Goal: Task Accomplishment & Management: Use online tool/utility

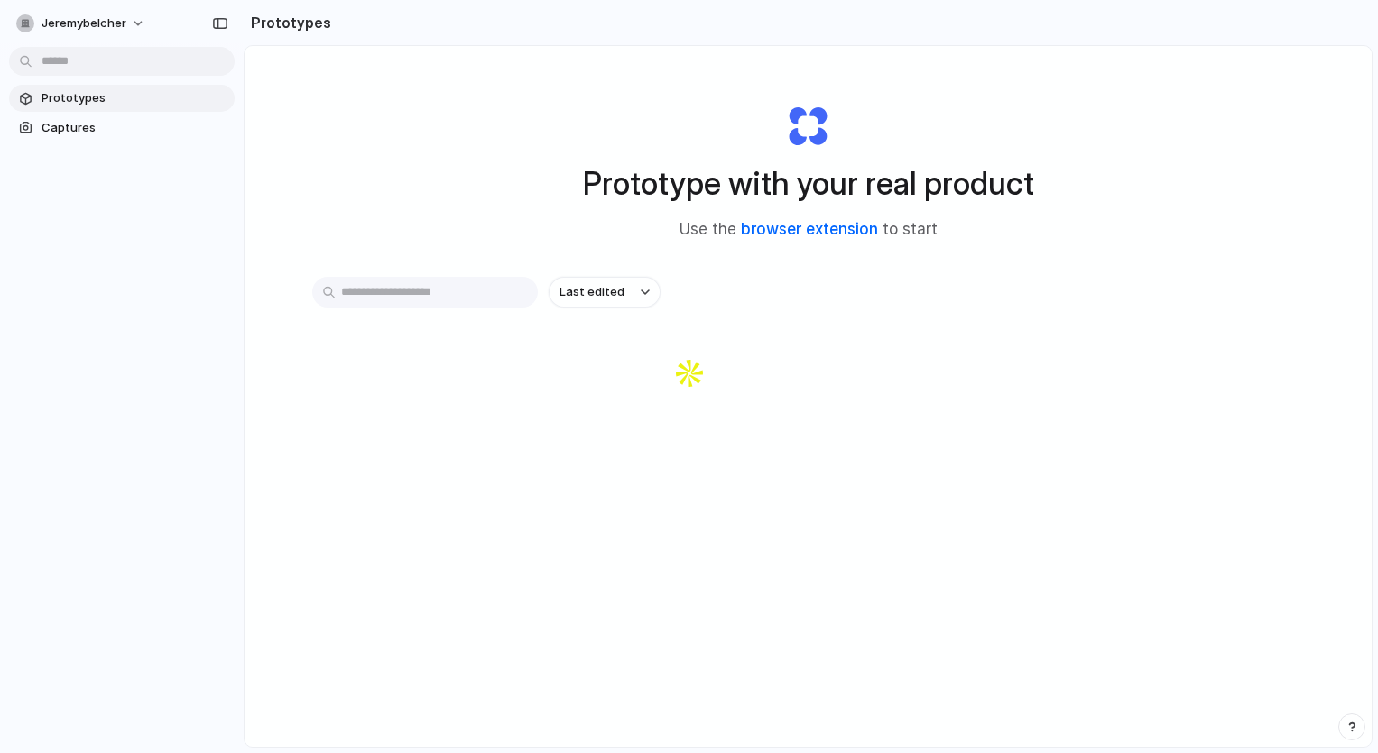
click at [831, 226] on link "browser extension" at bounding box center [809, 229] width 137 height 18
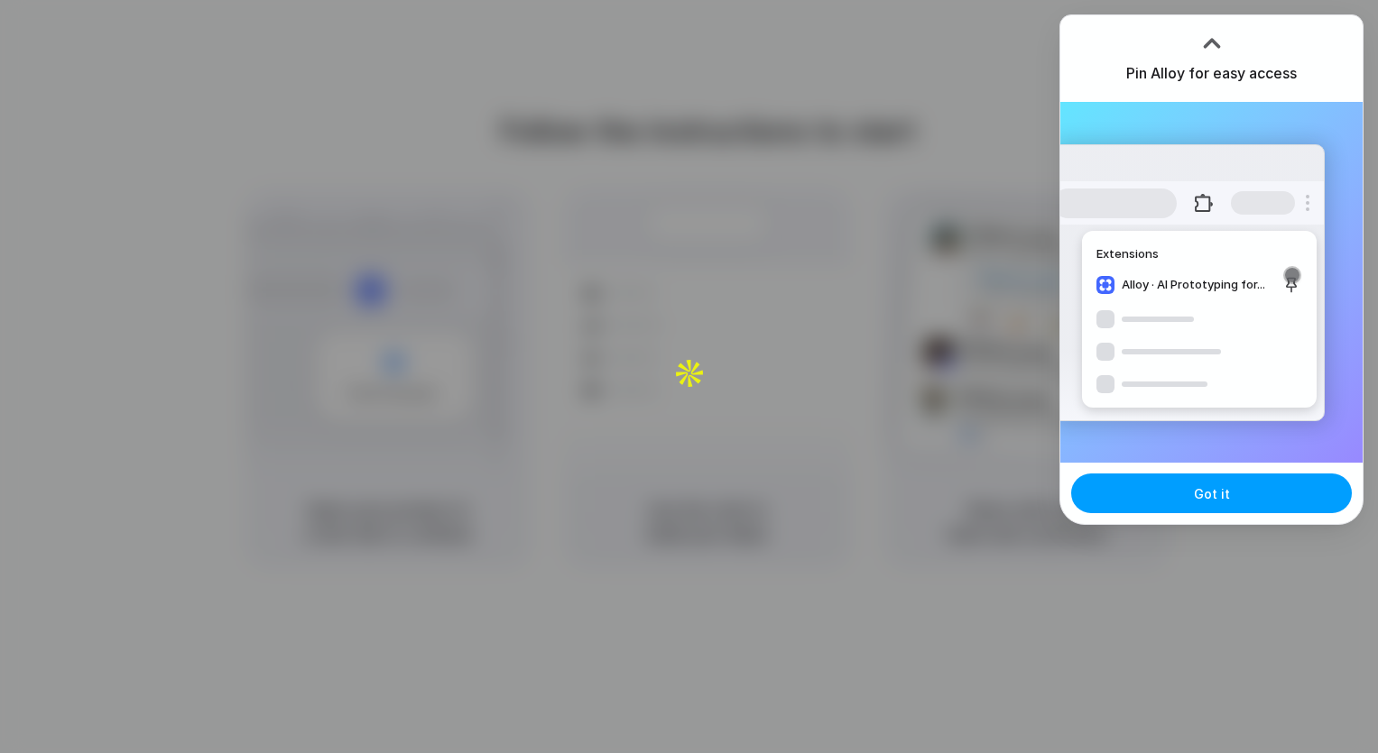
click at [1221, 503] on button "Got it" at bounding box center [1211, 494] width 281 height 40
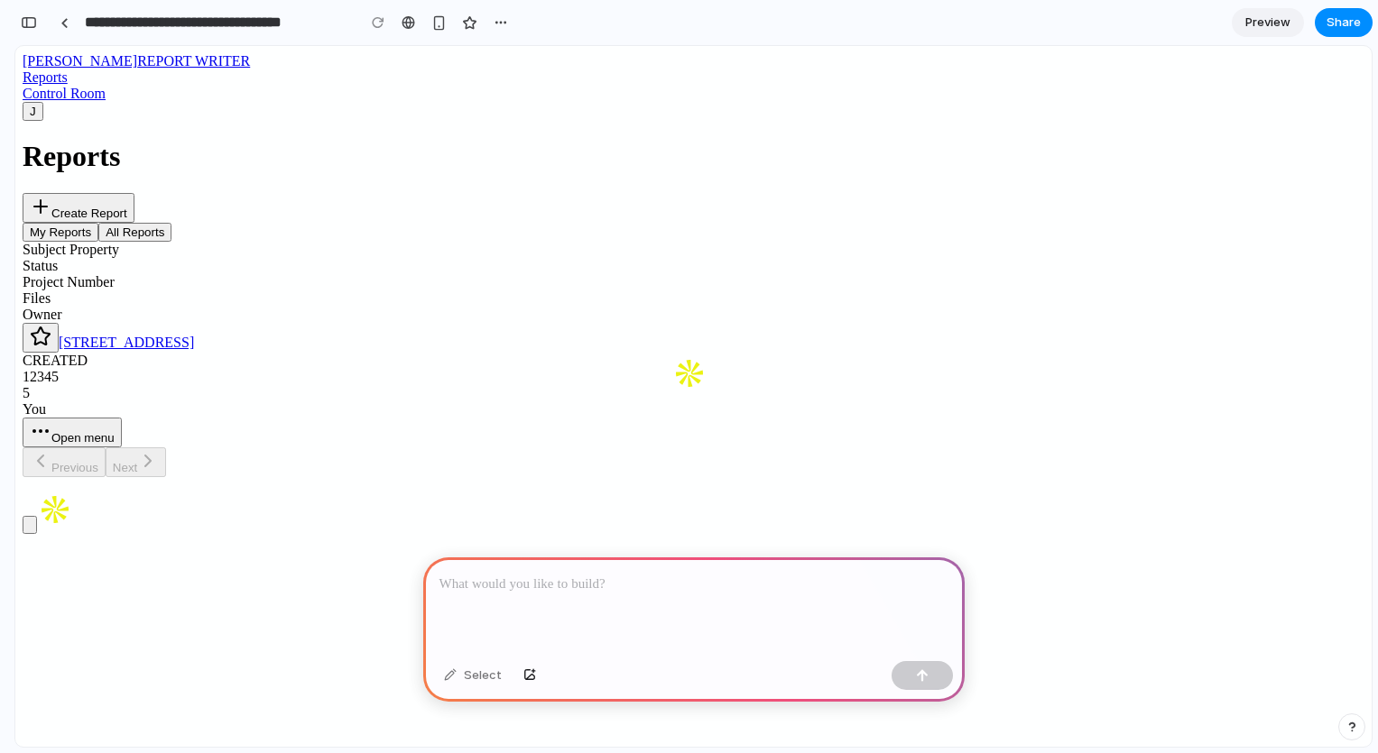
click at [134, 193] on button "Create Report" at bounding box center [79, 208] width 112 height 30
click at [606, 580] on p at bounding box center [693, 585] width 509 height 22
drag, startPoint x: 634, startPoint y: 306, endPoint x: 576, endPoint y: 302, distance: 58.8
click at [576, 302] on div "Subject Property Status Project Number Files Owner" at bounding box center [694, 282] width 1342 height 81
click at [576, 258] on div "Subject Property" at bounding box center [694, 250] width 1342 height 16
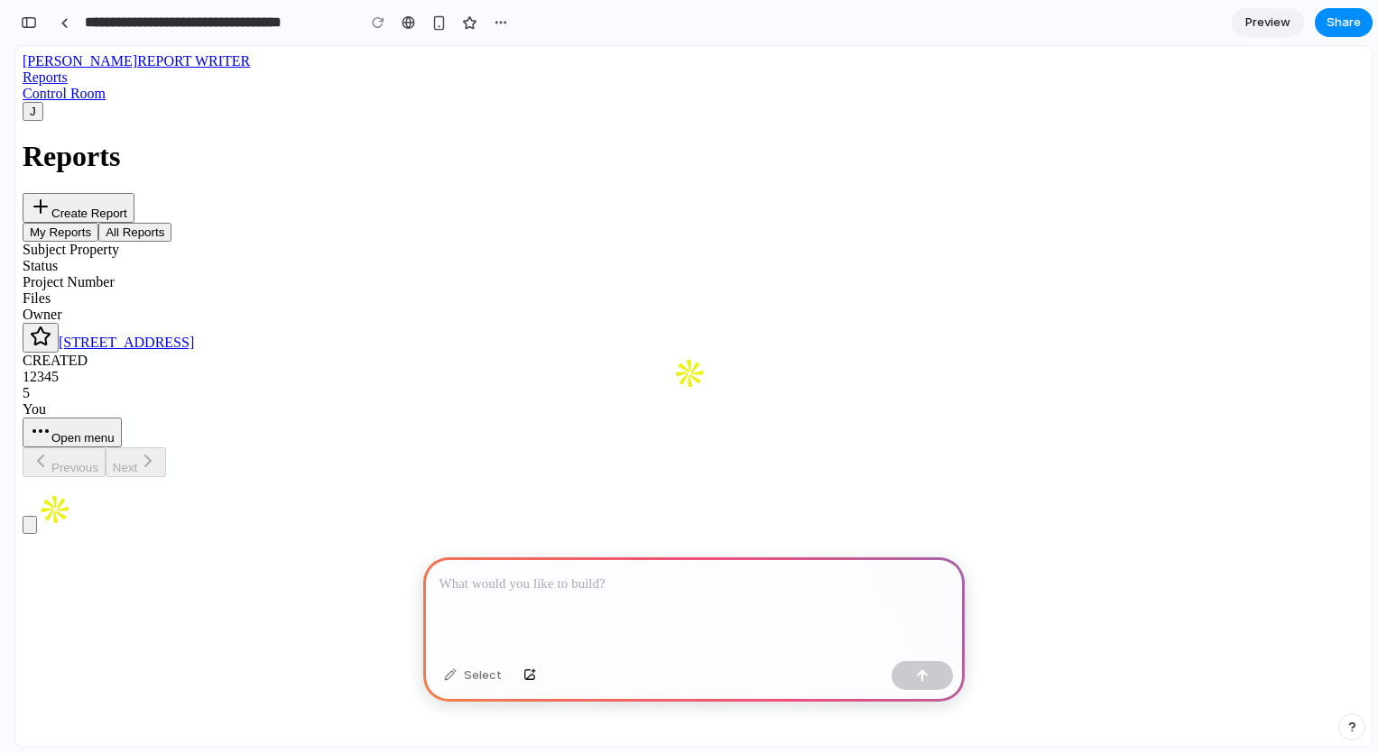
click at [171, 242] on button "All Reports" at bounding box center [134, 232] width 73 height 19
click at [98, 242] on button "My Reports" at bounding box center [61, 232] width 76 height 19
click at [575, 595] on p at bounding box center [693, 585] width 509 height 22
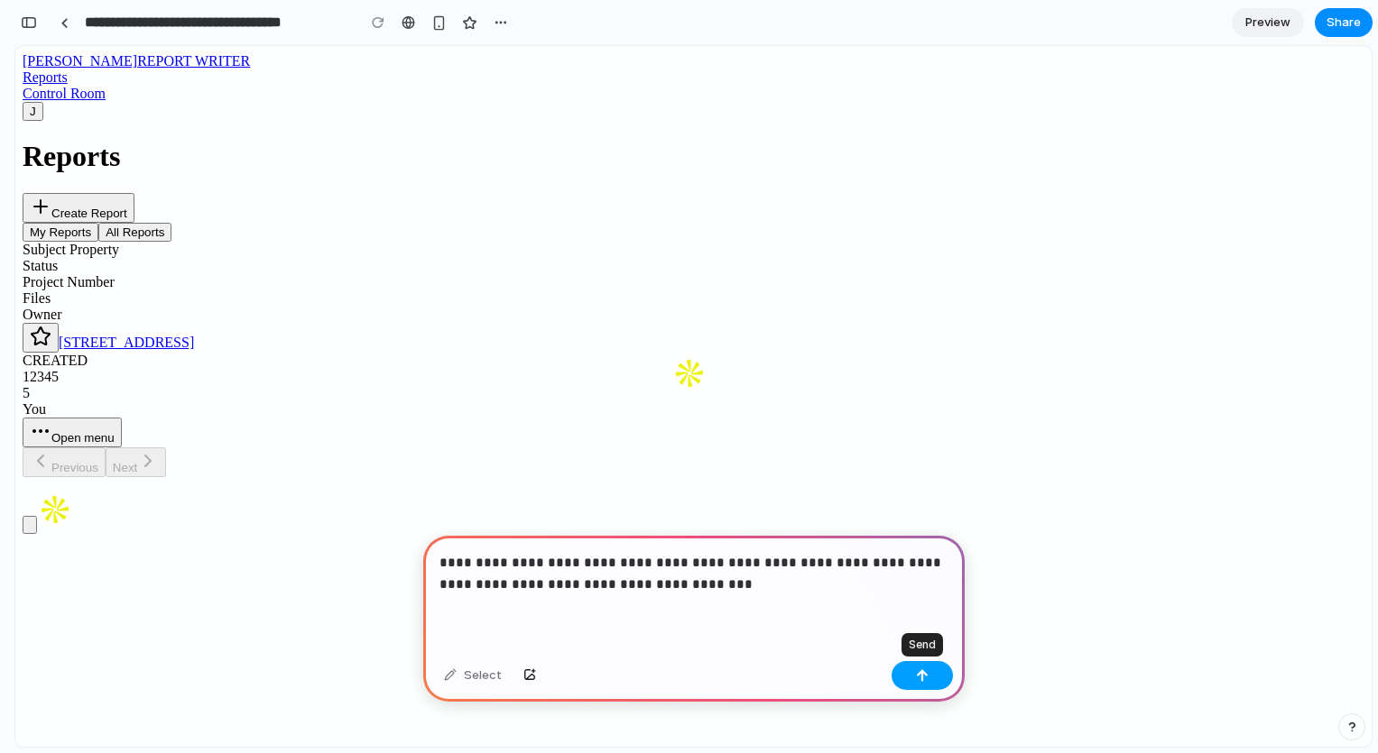
click at [933, 678] on button "button" at bounding box center [921, 675] width 61 height 29
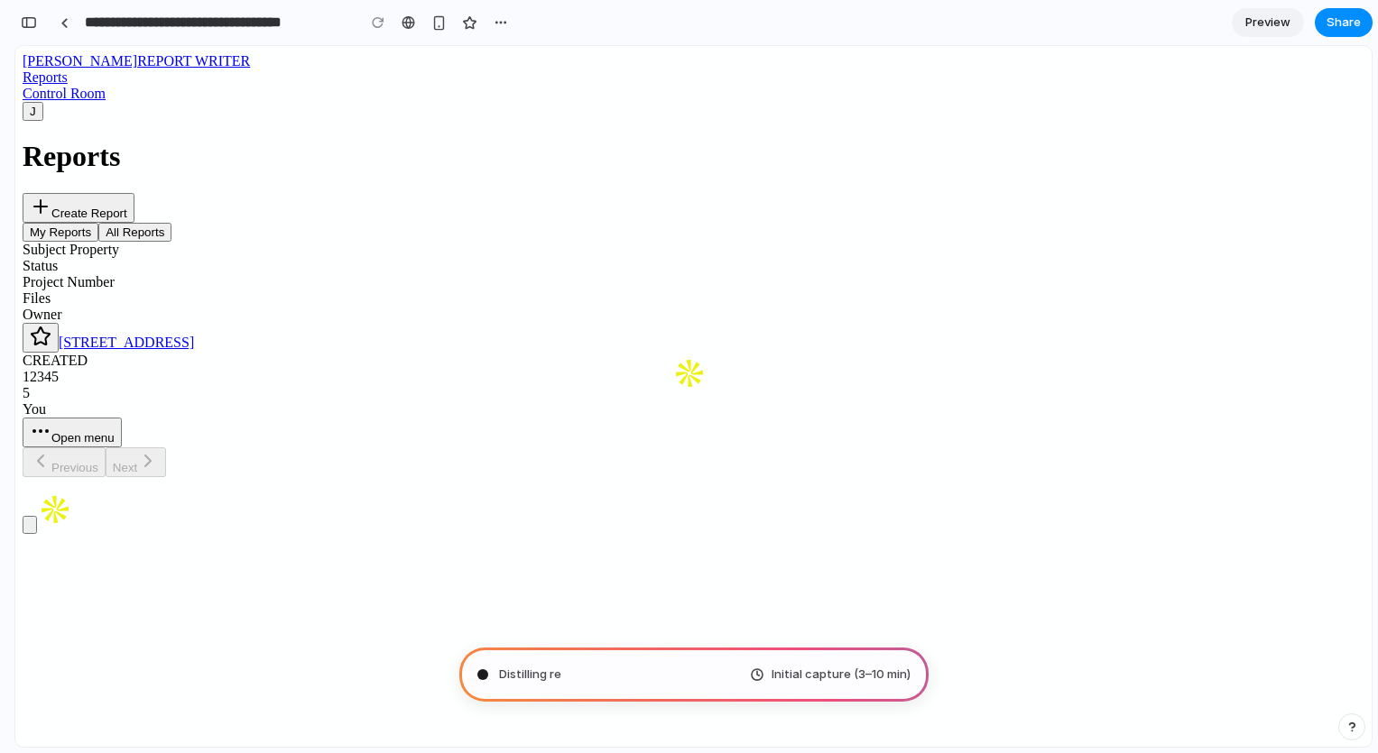
type input "**********"
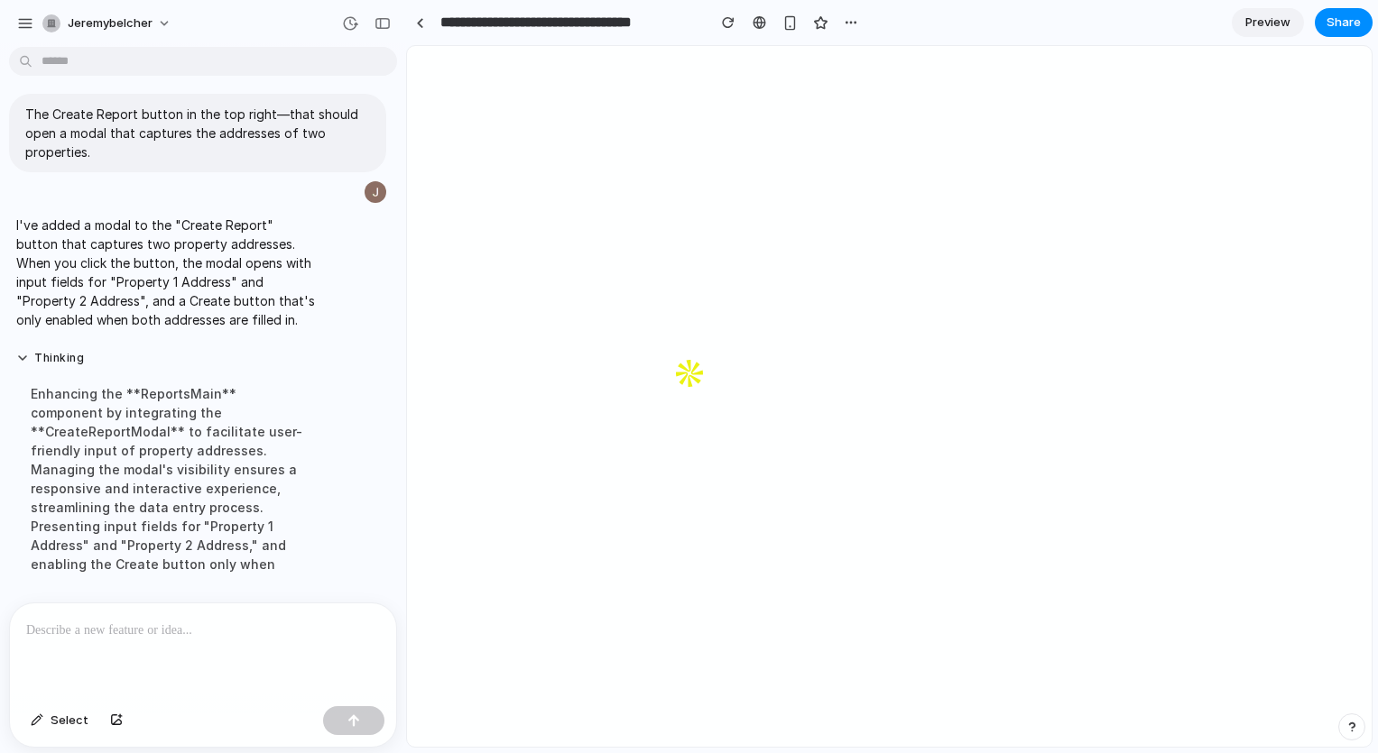
click at [122, 665] on div at bounding box center [203, 652] width 386 height 96
click at [118, 728] on button "button" at bounding box center [116, 720] width 31 height 29
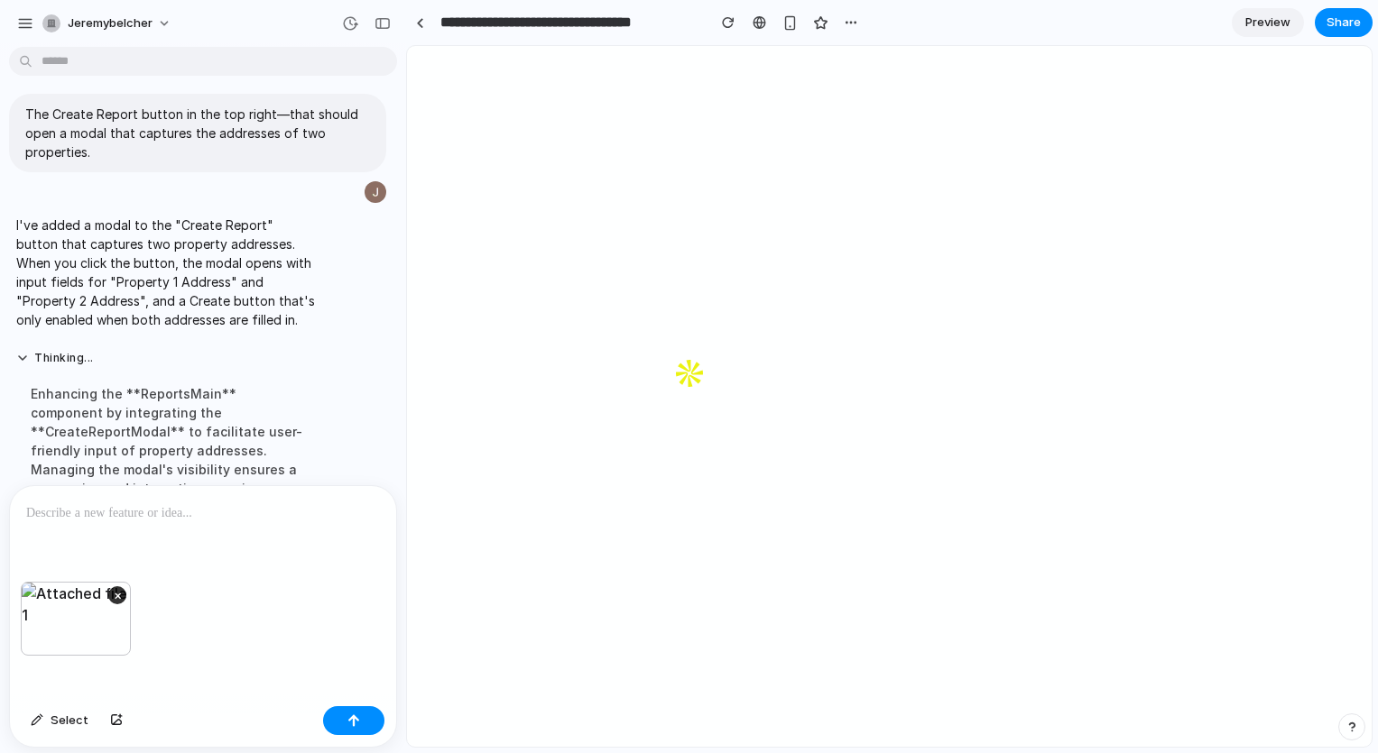
click at [133, 520] on p at bounding box center [203, 514] width 354 height 22
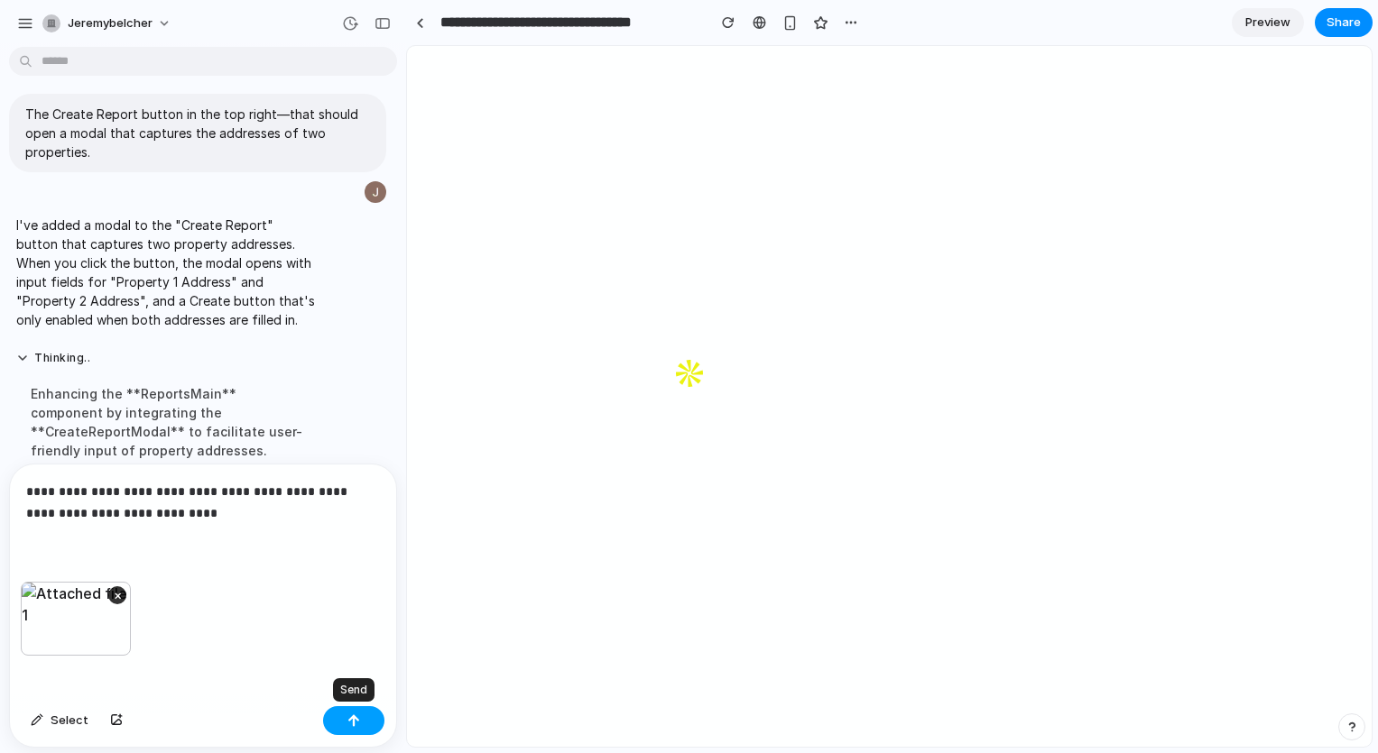
click at [363, 724] on button "button" at bounding box center [353, 720] width 61 height 29
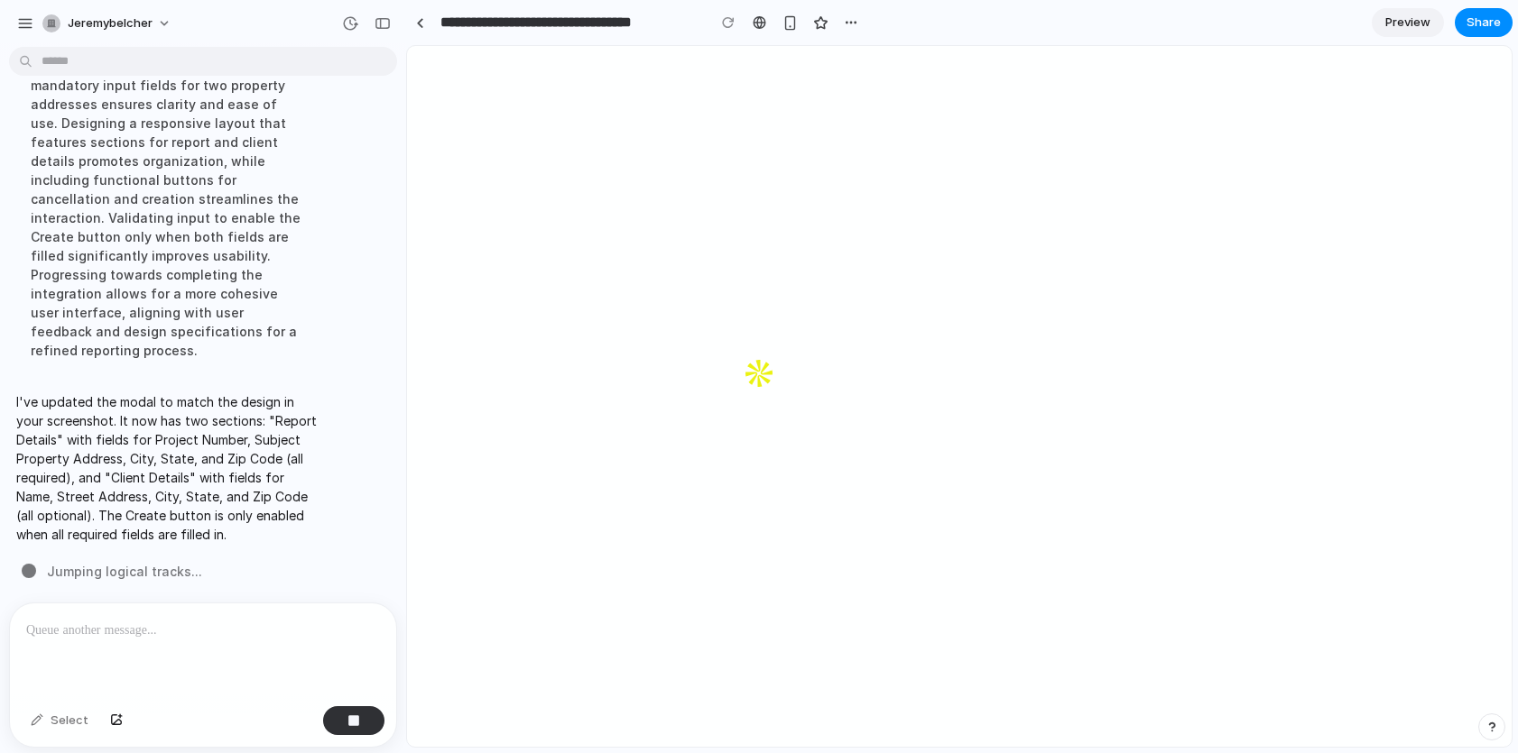
scroll to position [909, 0]
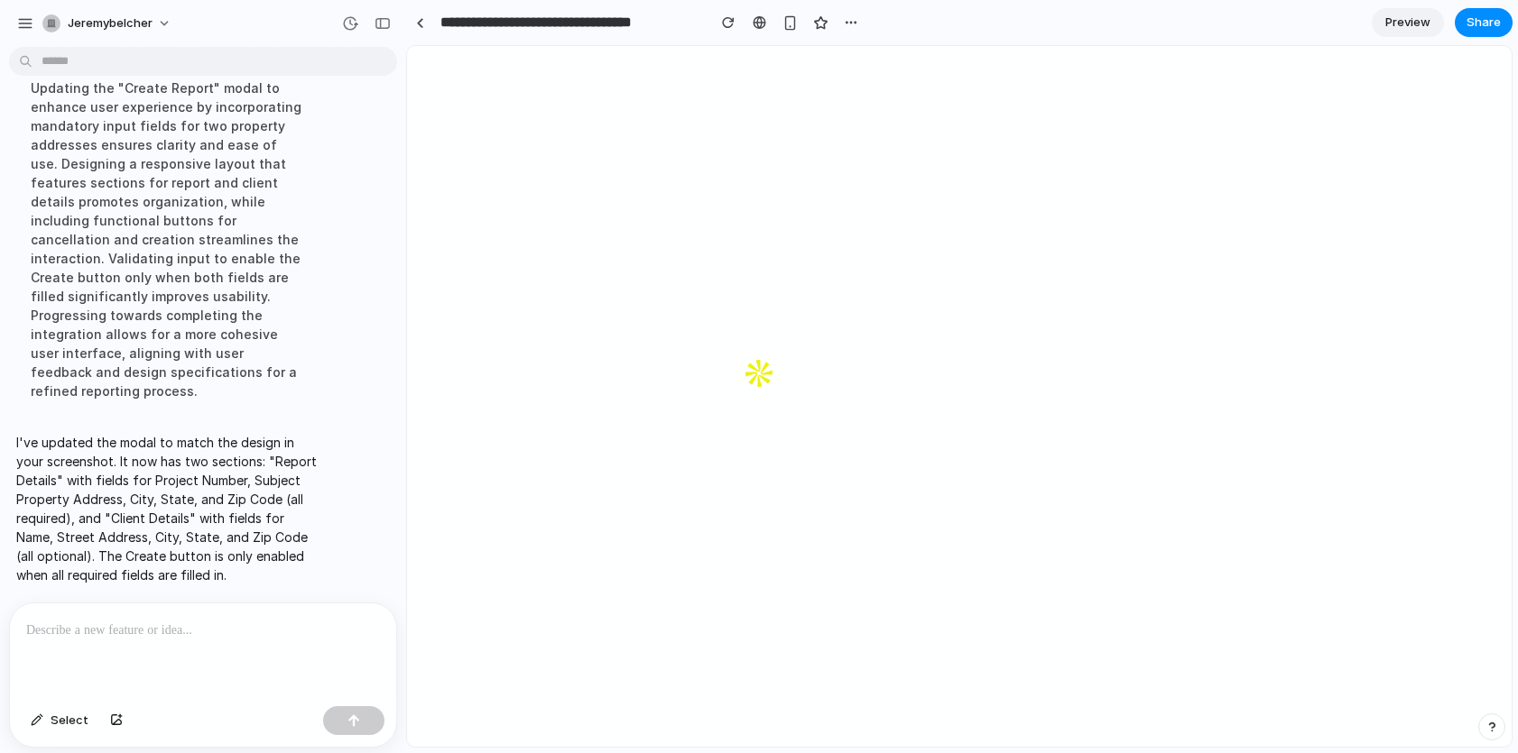
click at [137, 492] on p "I've updated the modal to match the design in your screenshot. It now has two s…" at bounding box center [166, 509] width 301 height 152
drag, startPoint x: 172, startPoint y: 498, endPoint x: 305, endPoint y: 492, distance: 132.8
click at [175, 498] on p "I've updated the modal to match the design in your screenshot. It now has two s…" at bounding box center [166, 509] width 301 height 152
click at [274, 411] on div "Updating the "Create Report" modal to enhance user experience by incorporating …" at bounding box center [166, 240] width 301 height 344
click at [185, 640] on p at bounding box center [203, 631] width 354 height 22
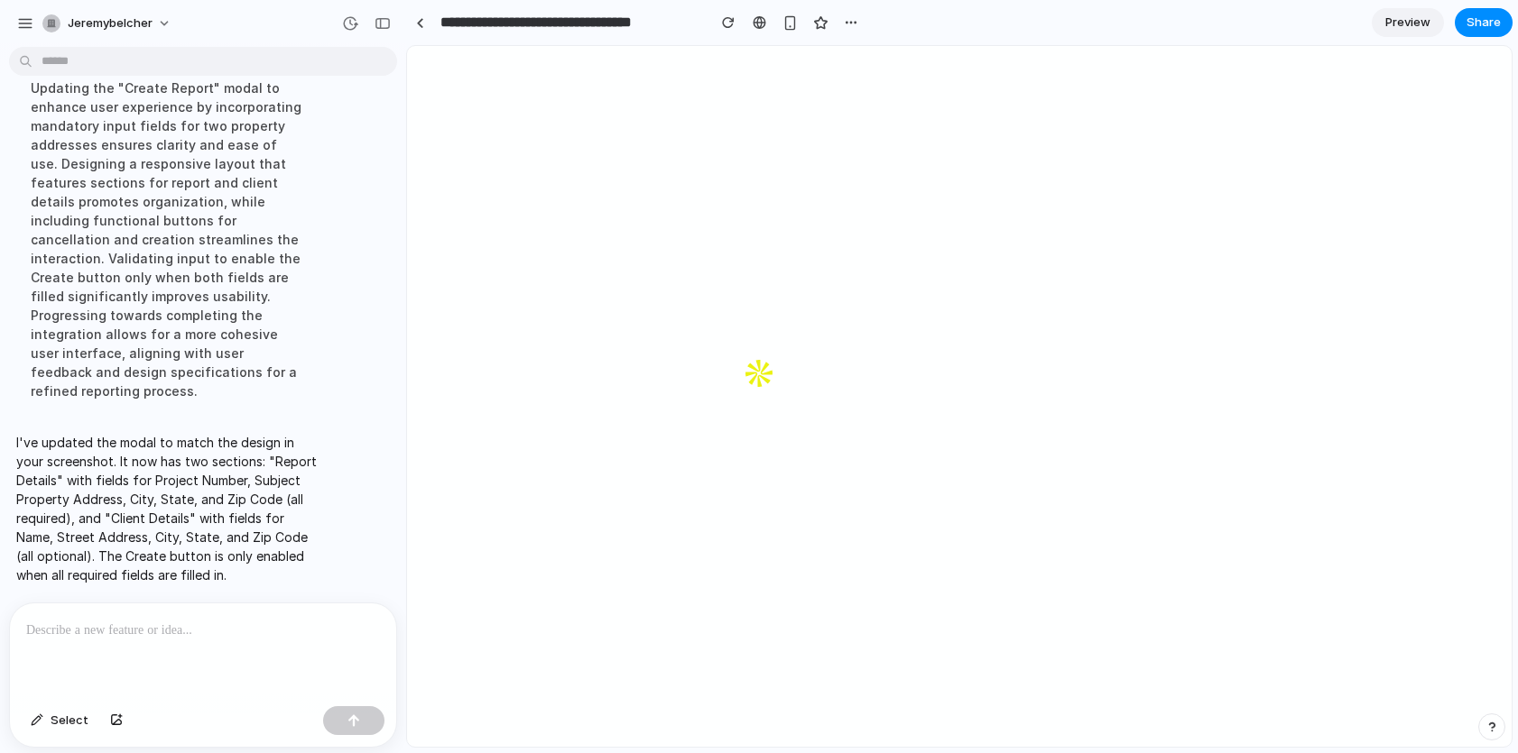
click at [189, 639] on p at bounding box center [203, 631] width 354 height 22
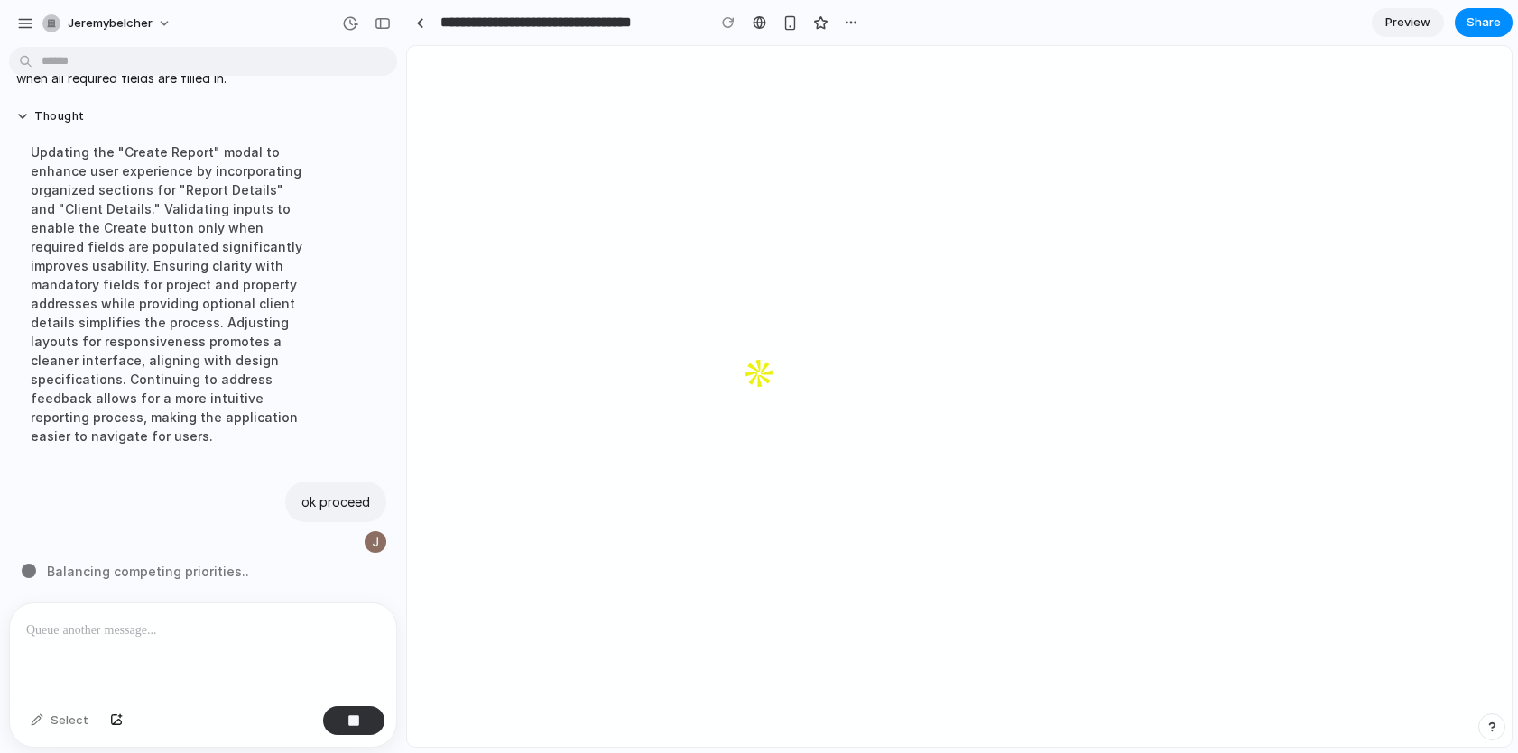
scroll to position [1037, 0]
click at [734, 23] on div at bounding box center [728, 22] width 27 height 27
click at [145, 638] on p at bounding box center [203, 631] width 354 height 22
drag, startPoint x: 365, startPoint y: 726, endPoint x: 301, endPoint y: 704, distance: 67.9
click at [365, 726] on button "button" at bounding box center [353, 720] width 61 height 29
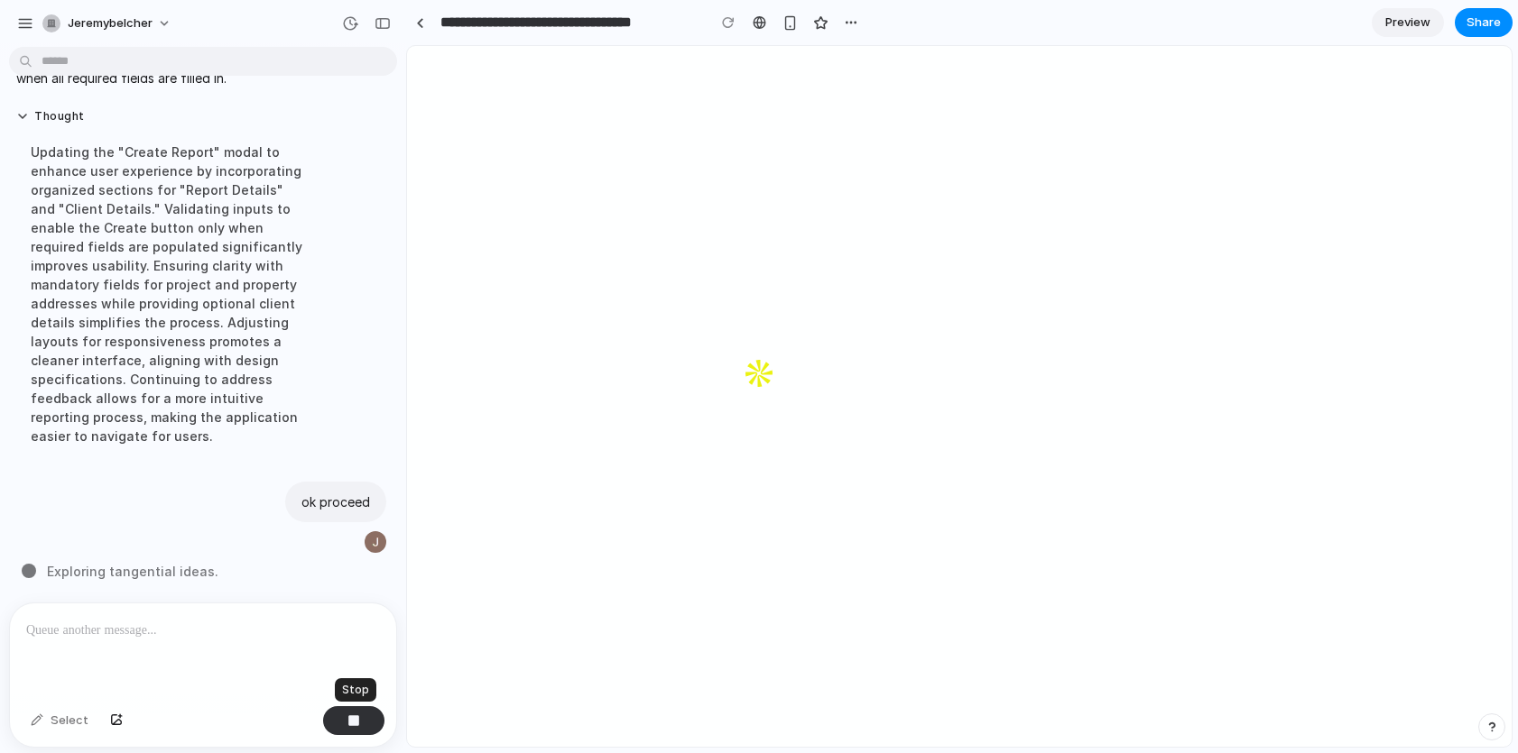
scroll to position [996, 0]
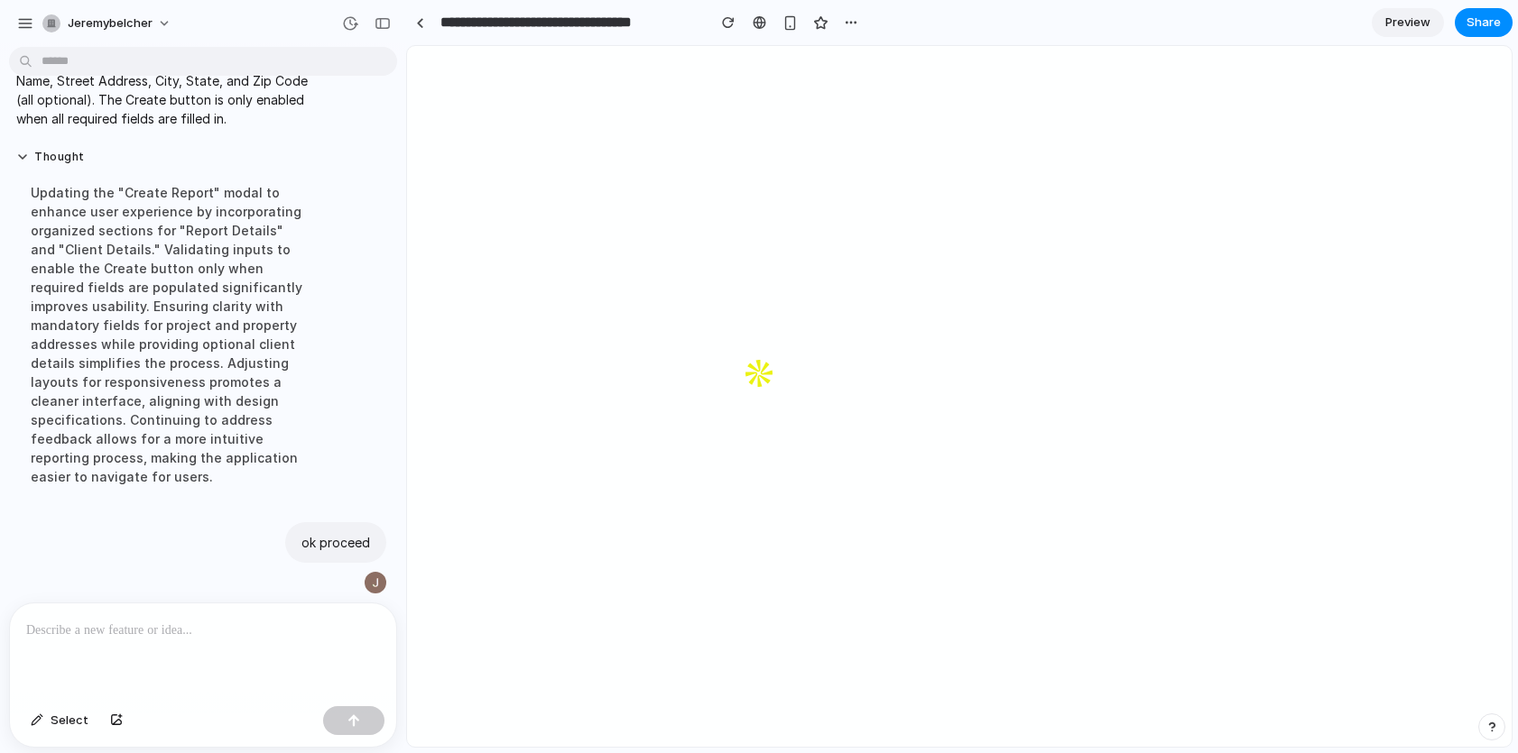
click at [142, 639] on p at bounding box center [203, 631] width 354 height 22
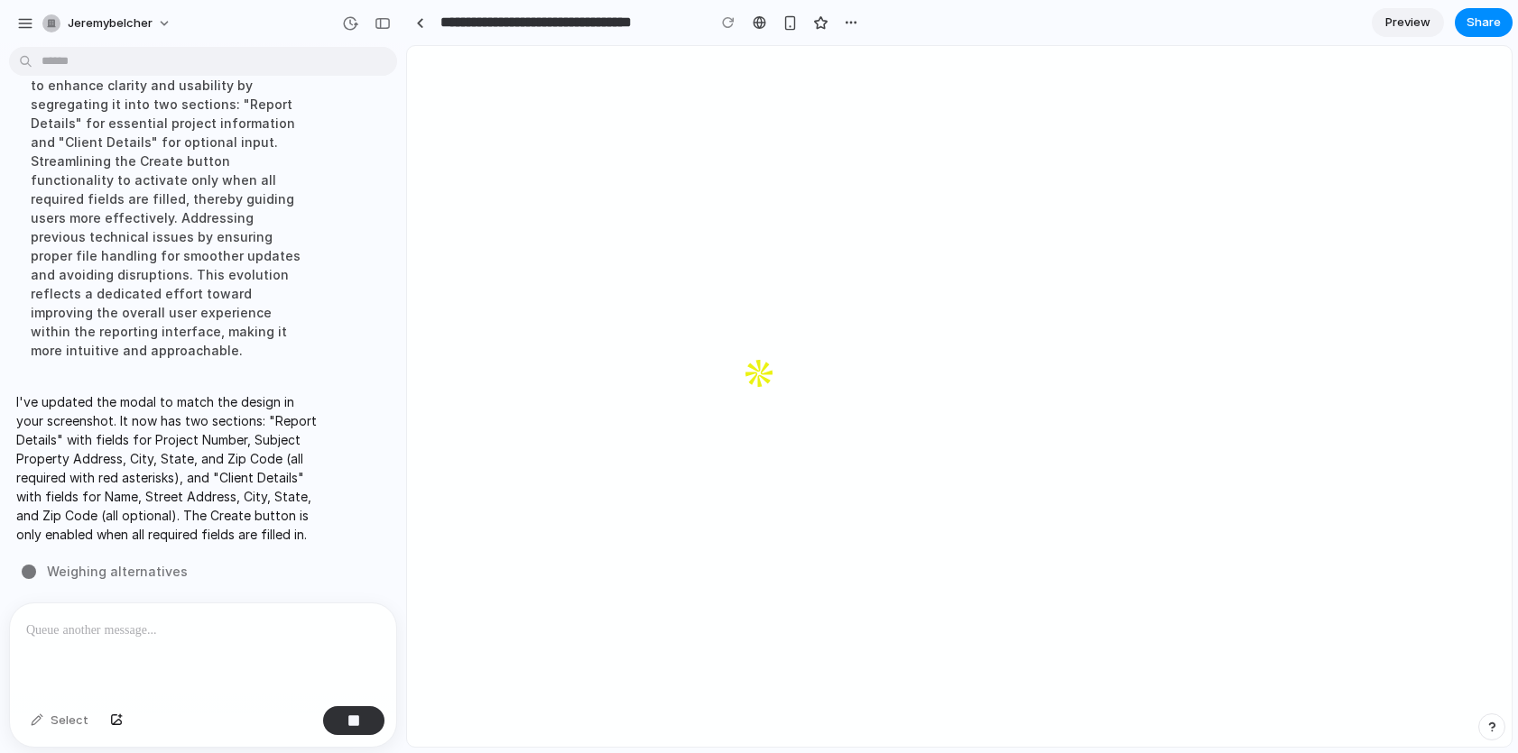
scroll to position [1274, 0]
